Goal: Task Accomplishment & Management: Use online tool/utility

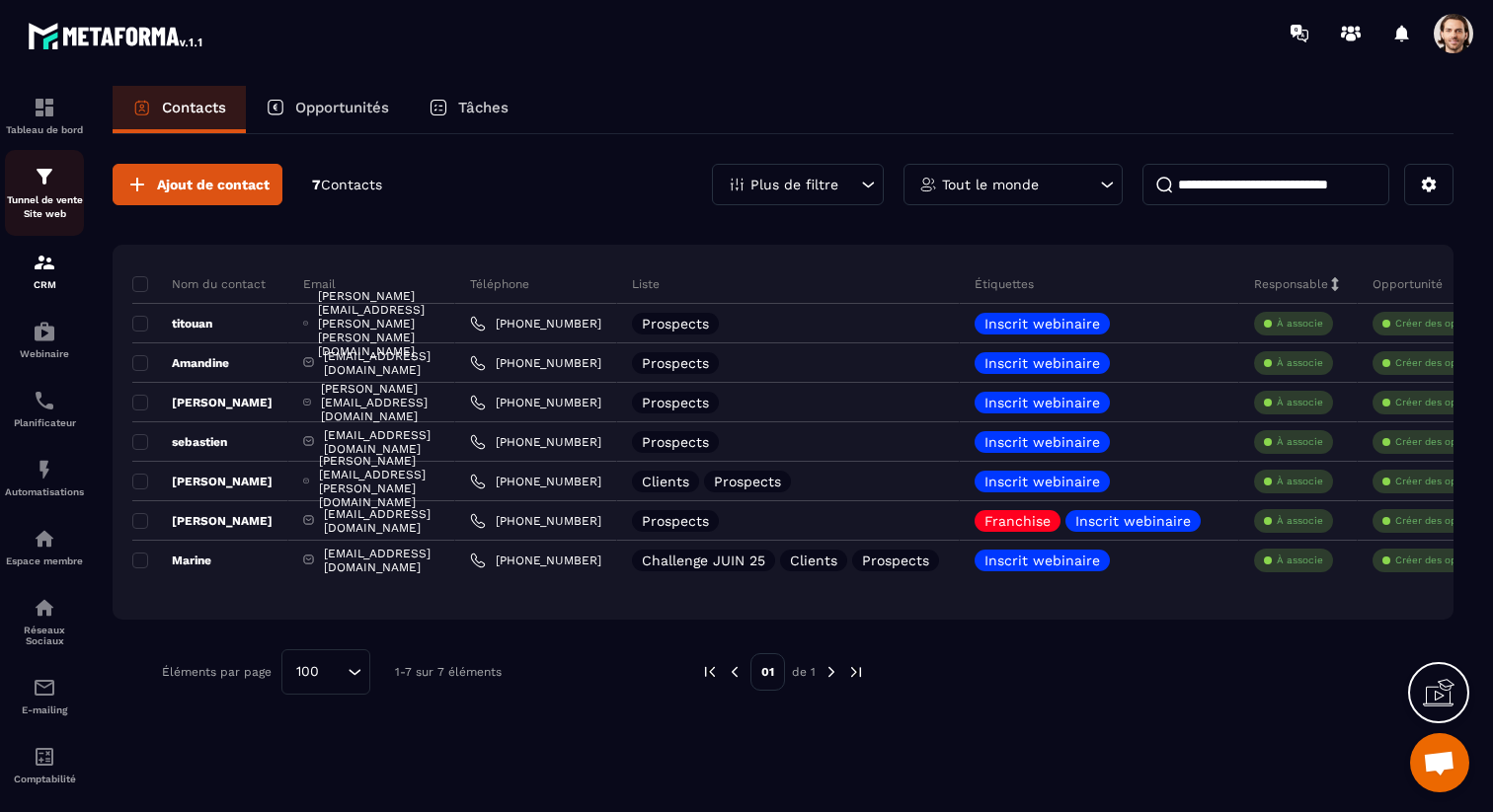
click at [39, 220] on p "Tunnel de vente Site web" at bounding box center [45, 207] width 79 height 28
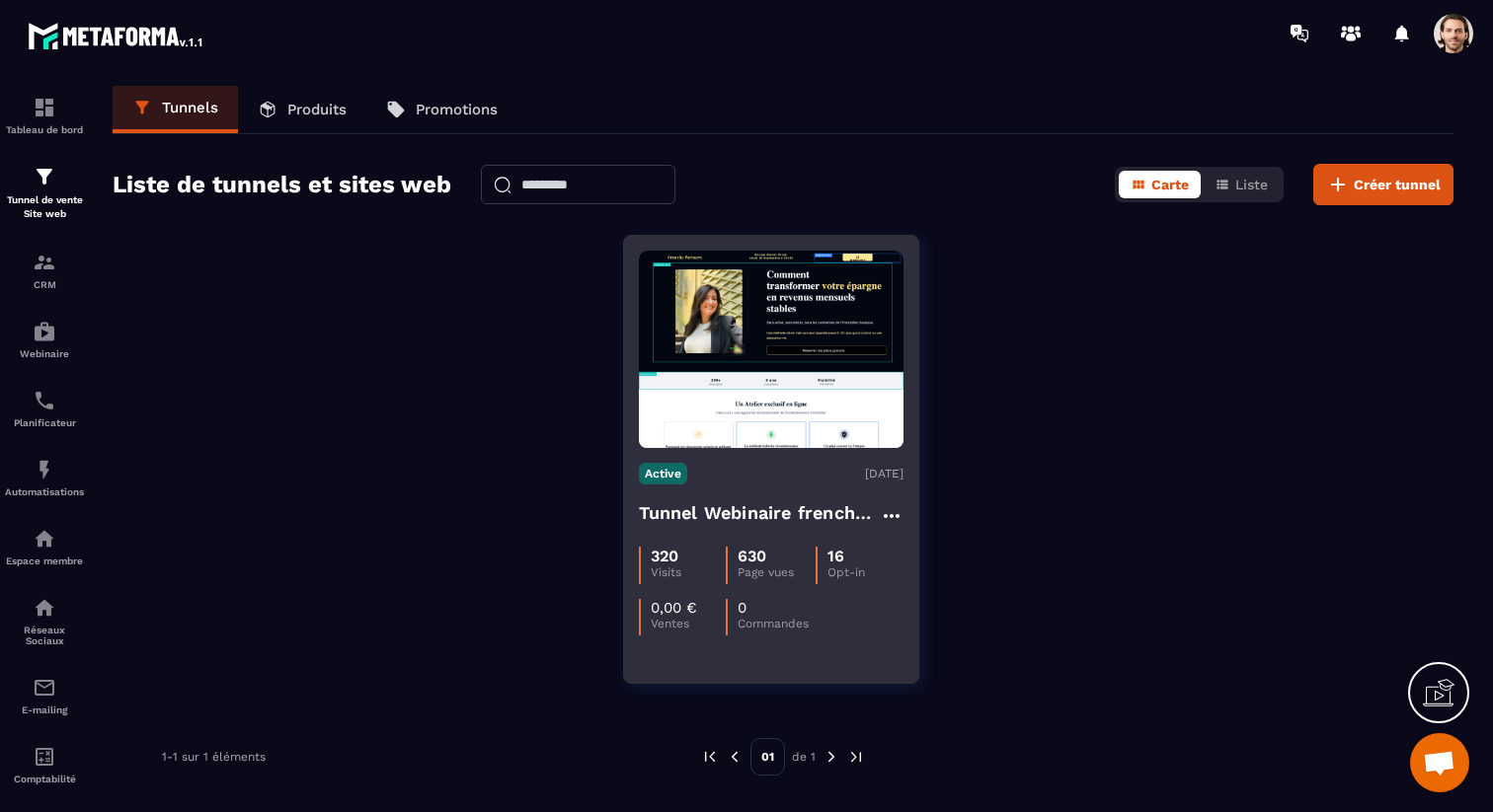
click at [749, 513] on h4 "Tunnel Webinaire frenchy partners" at bounding box center [759, 513] width 241 height 28
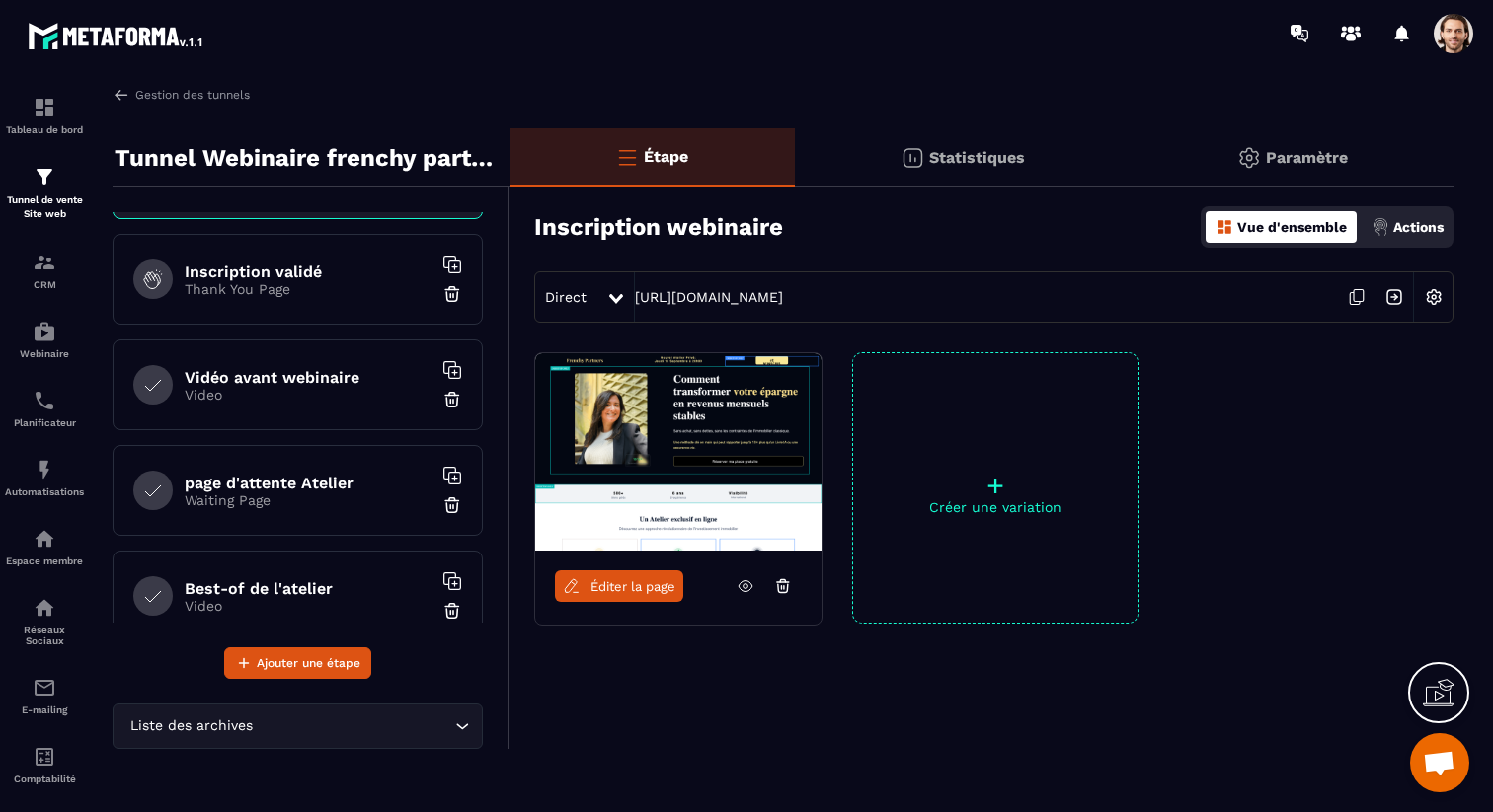
scroll to position [139, 0]
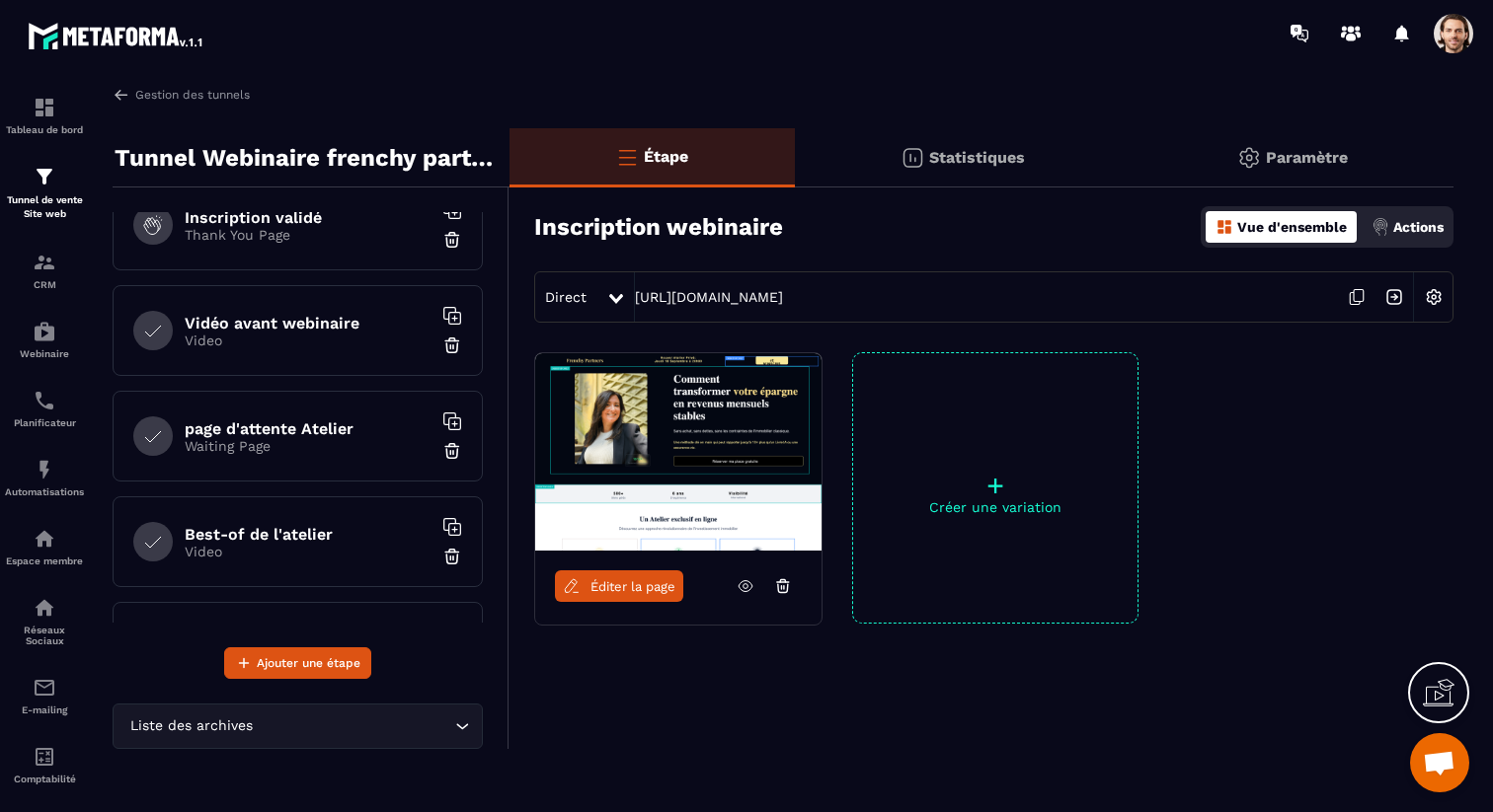
click at [314, 346] on p "Video" at bounding box center [307, 341] width 247 height 16
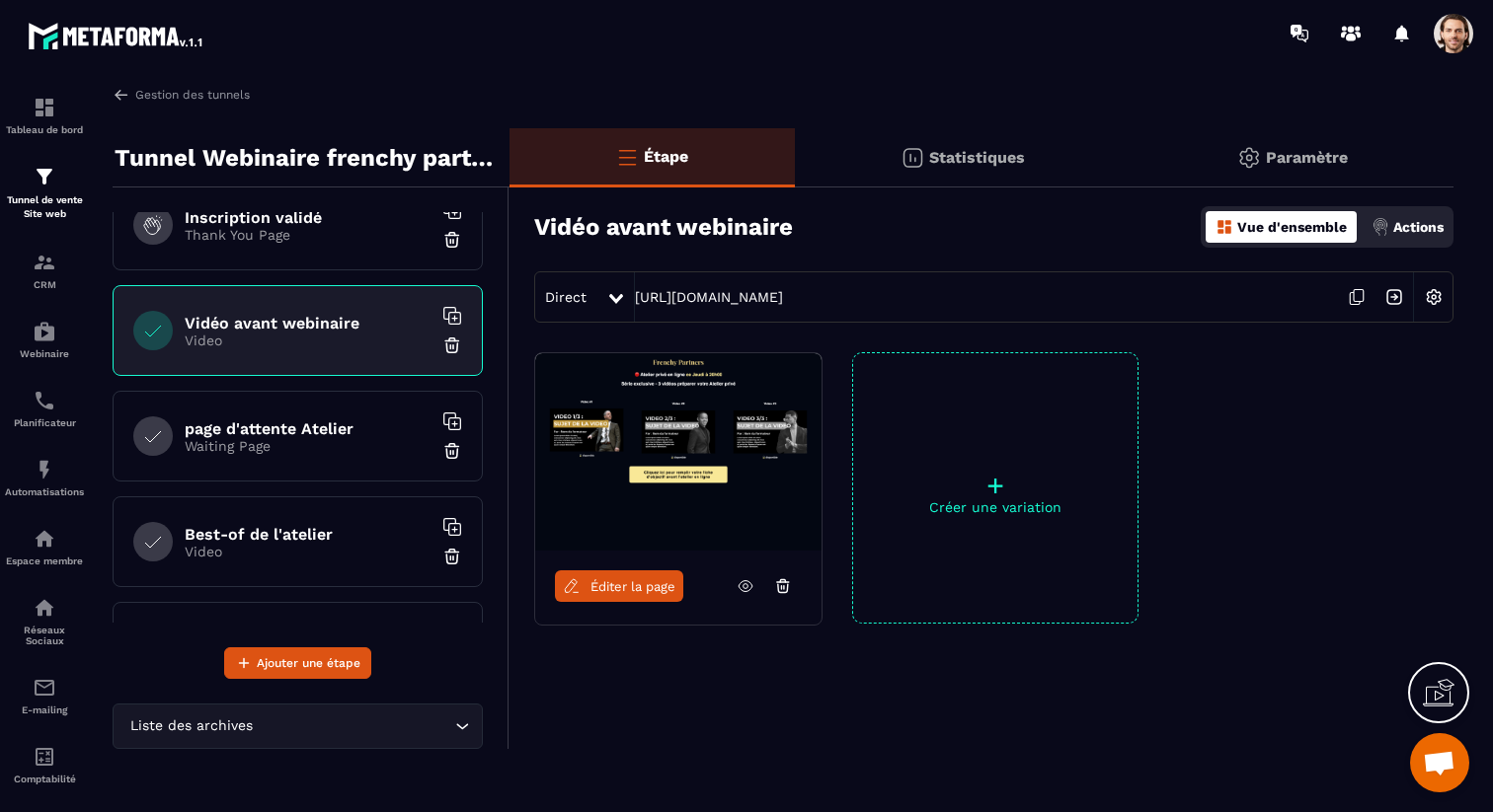
click at [621, 583] on span "Éditer la page" at bounding box center [633, 586] width 85 height 15
